Goal: Find specific page/section

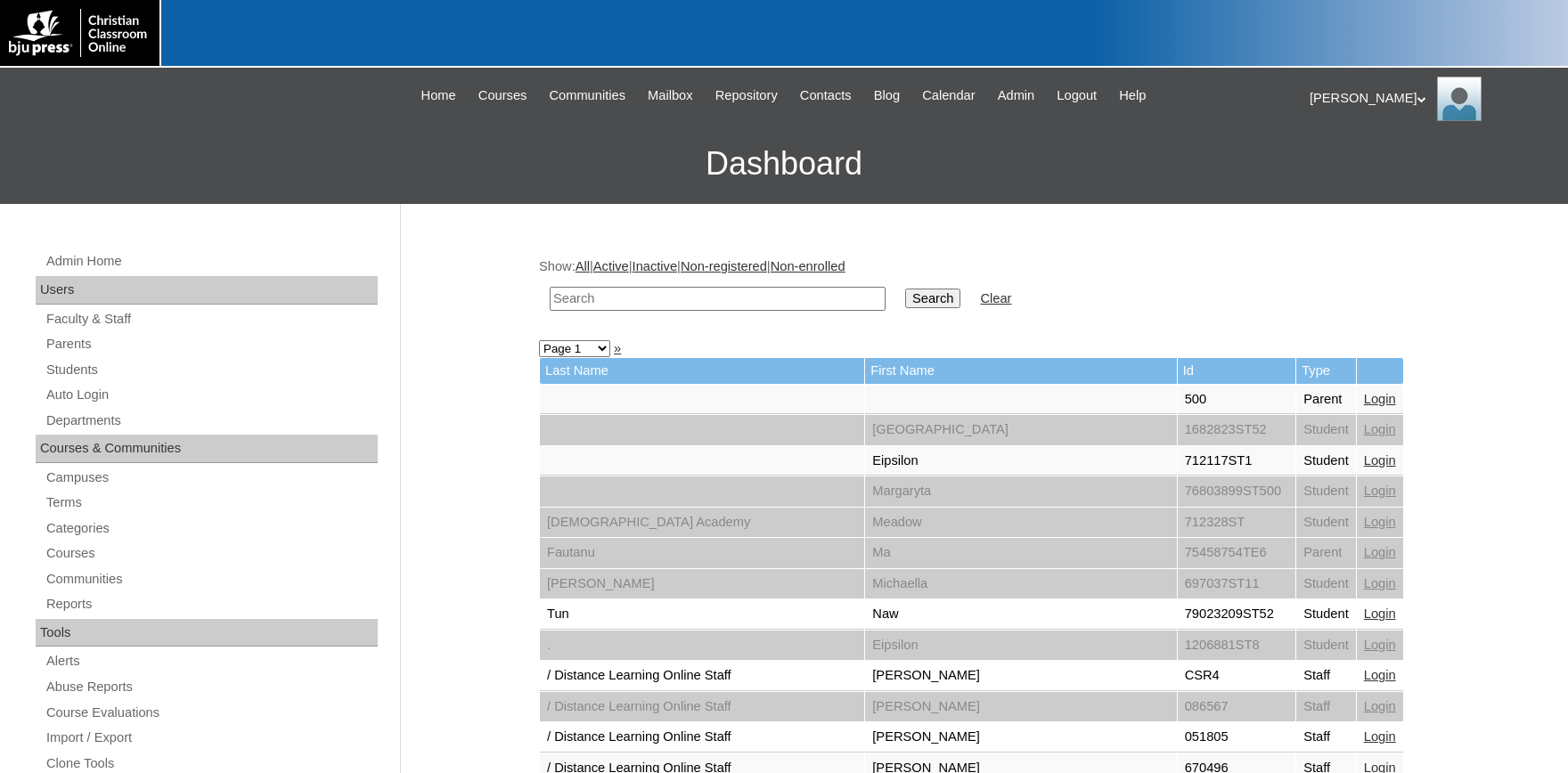
click at [730, 296] on input "text" at bounding box center [717, 298] width 336 height 24
type input "[PERSON_NAME]"
click at [905, 288] on input "Search" at bounding box center [932, 297] width 55 height 19
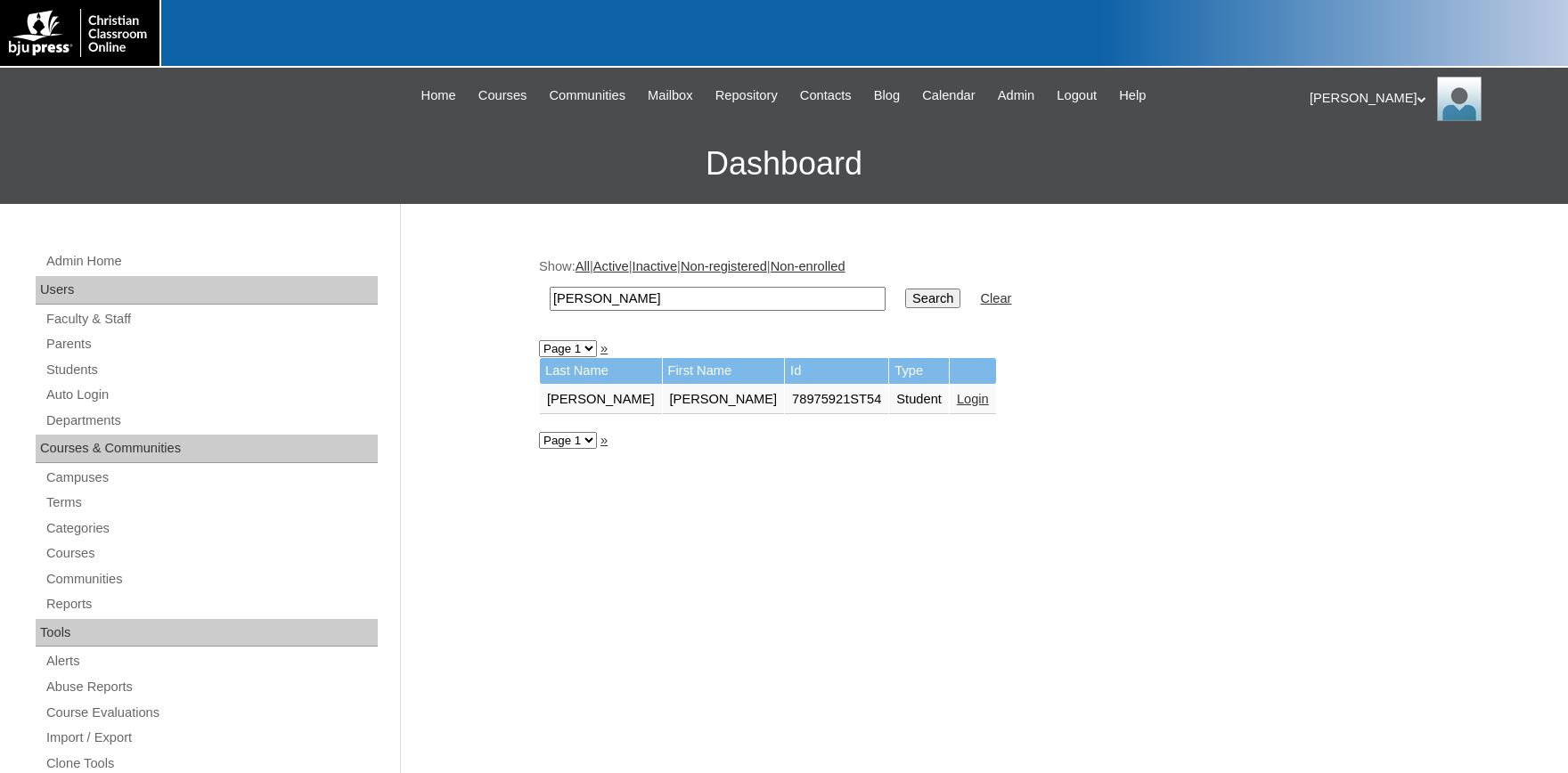
click at [956, 401] on link "Login" at bounding box center [972, 399] width 32 height 15
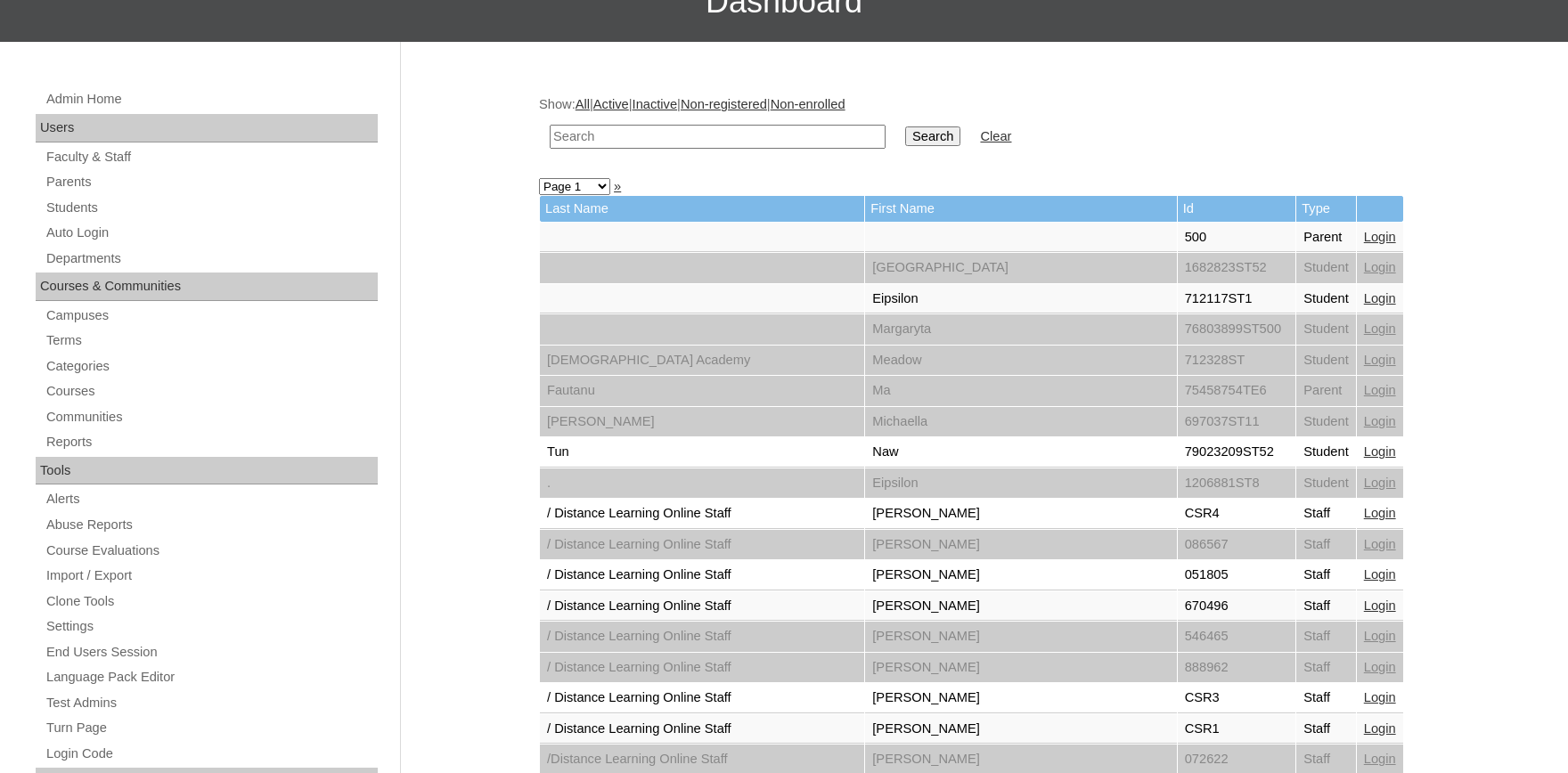
scroll to position [294, 0]
